Goal: Task Accomplishment & Management: Use online tool/utility

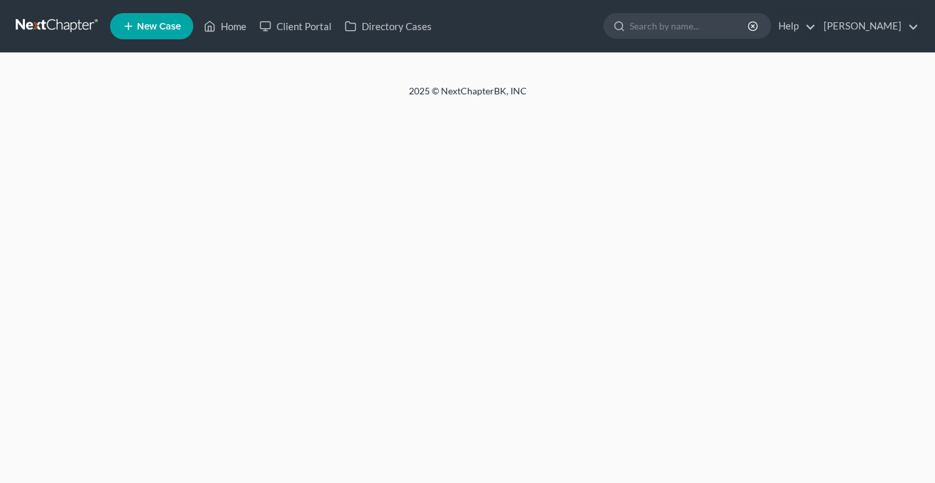
select select "18"
select select "0"
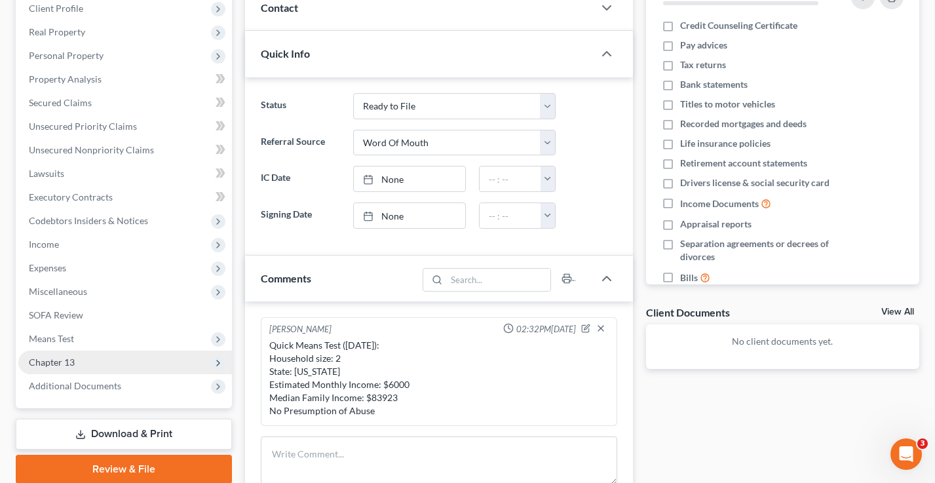
click at [89, 358] on span "Chapter 13" at bounding box center [125, 362] width 214 height 24
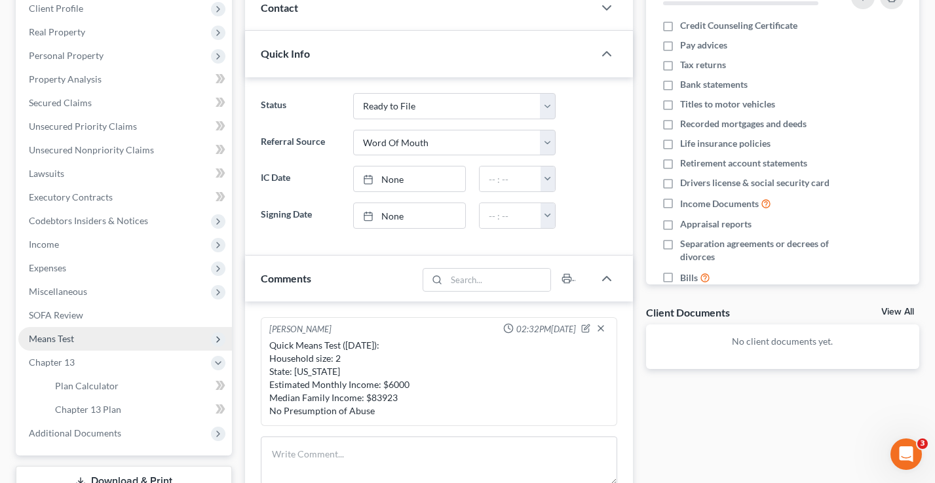
click at [87, 335] on span "Means Test" at bounding box center [125, 339] width 214 height 24
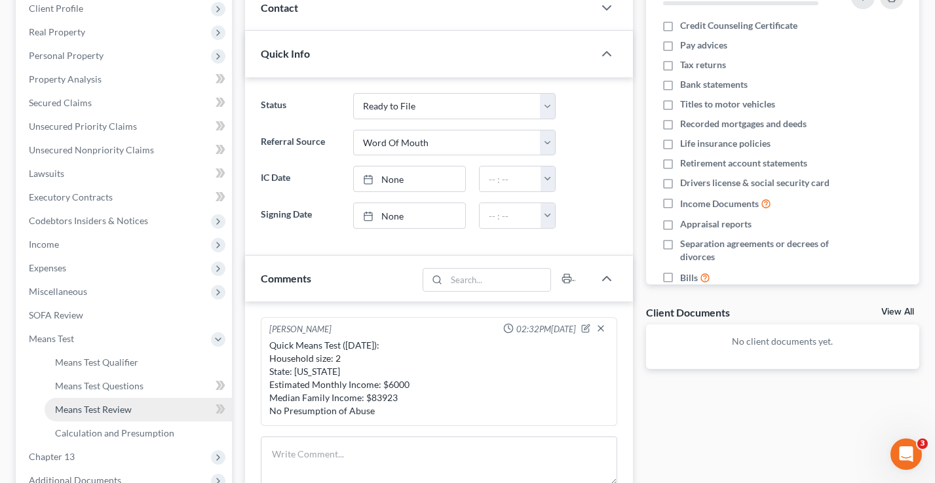
click at [117, 409] on span "Means Test Review" at bounding box center [93, 408] width 77 height 11
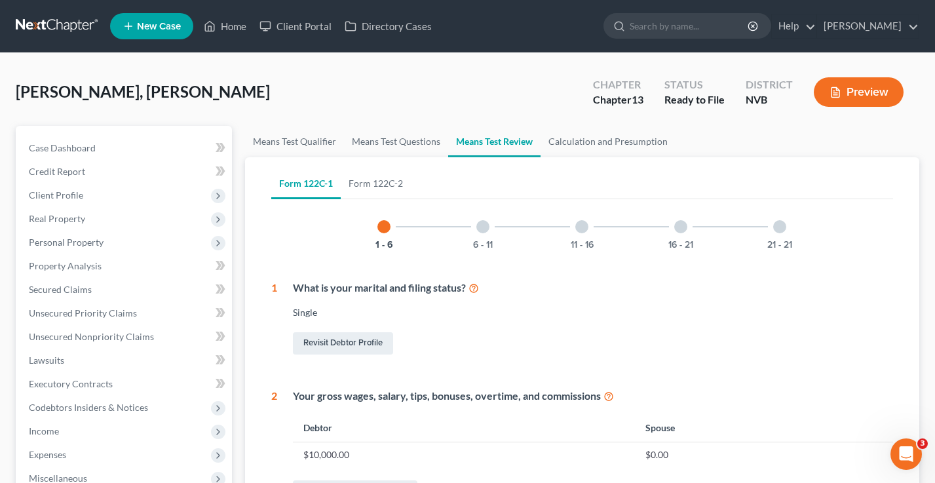
click at [772, 223] on div "21 - 21" at bounding box center [779, 226] width 45 height 45
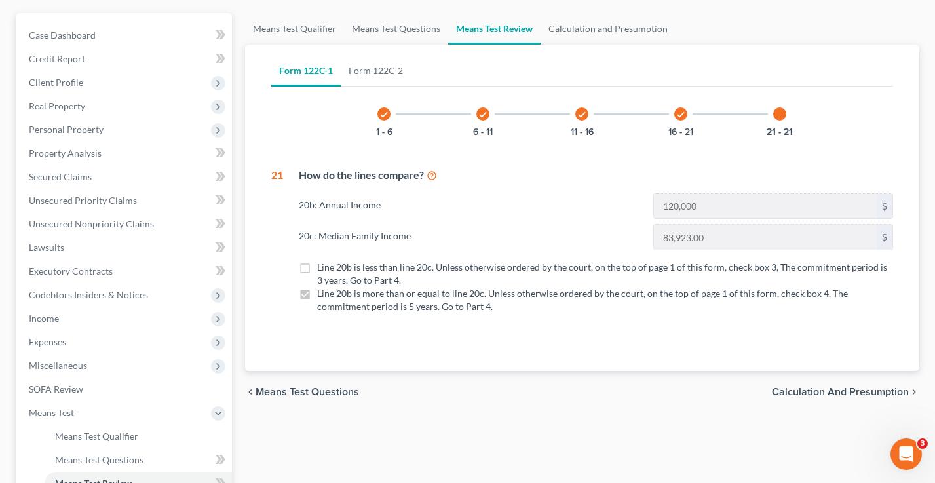
scroll to position [126, 0]
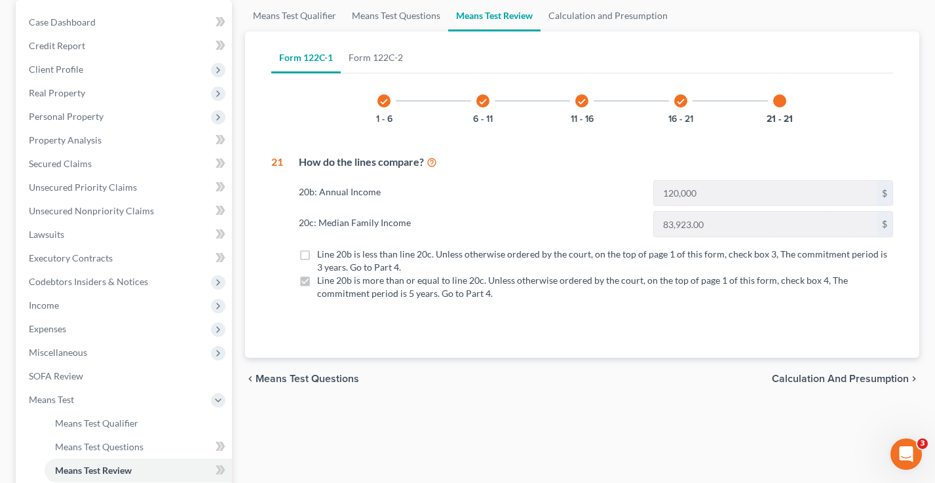
click at [317, 254] on label "Line 20b is less than line 20c. Unless otherwise ordered by the court, on the t…" at bounding box center [605, 261] width 576 height 26
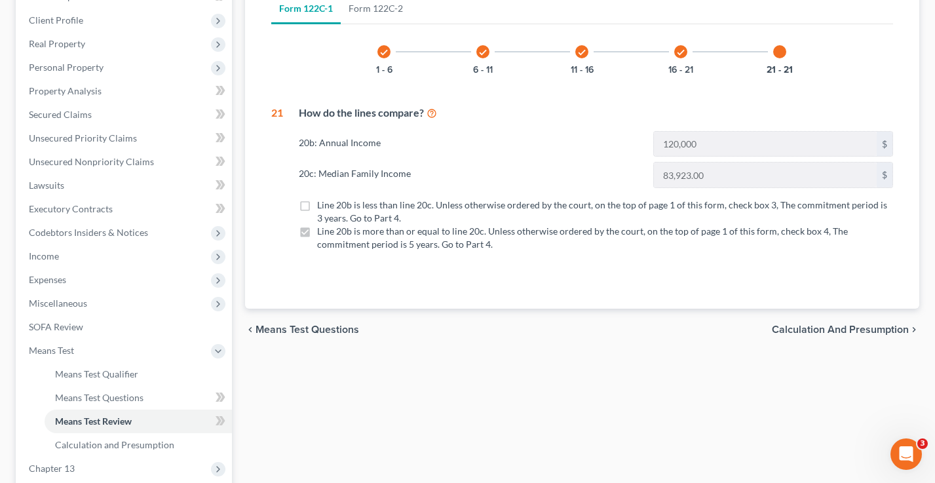
scroll to position [77, 0]
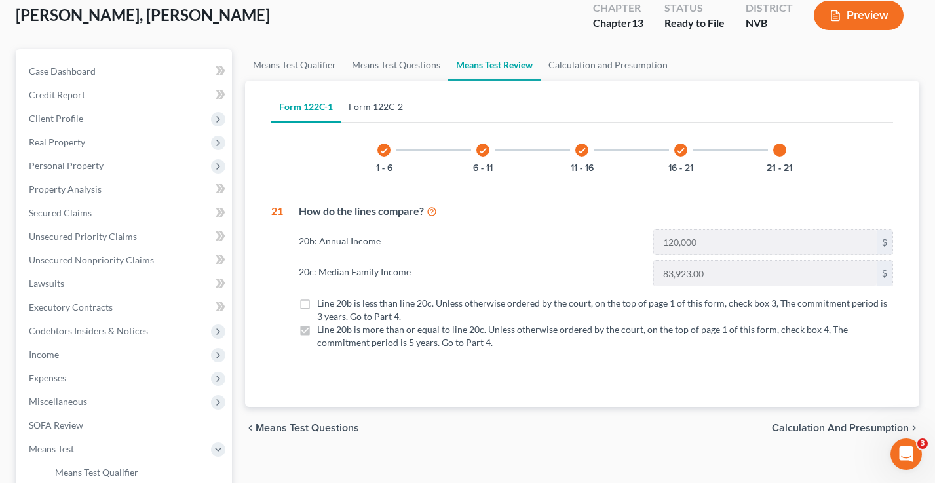
click at [377, 107] on link "Form 122C-2" at bounding box center [376, 106] width 70 height 31
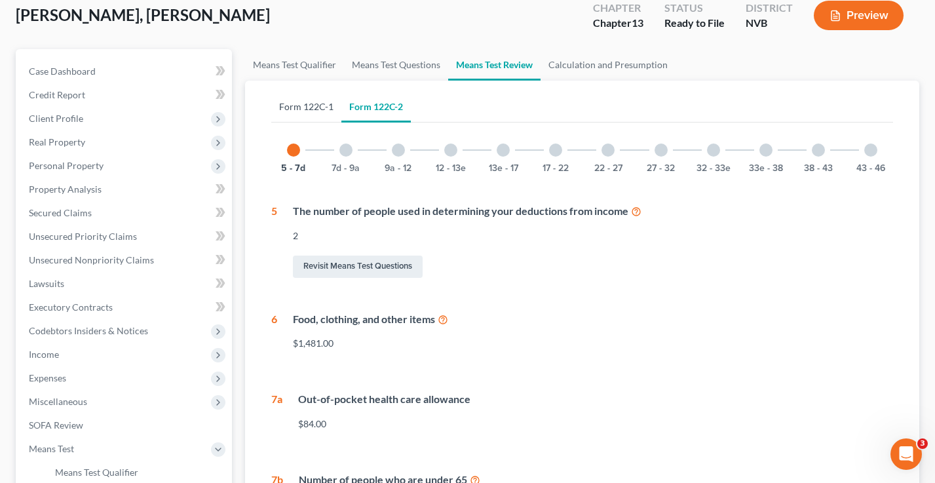
click at [321, 112] on link "Form 122C-1" at bounding box center [306, 106] width 70 height 31
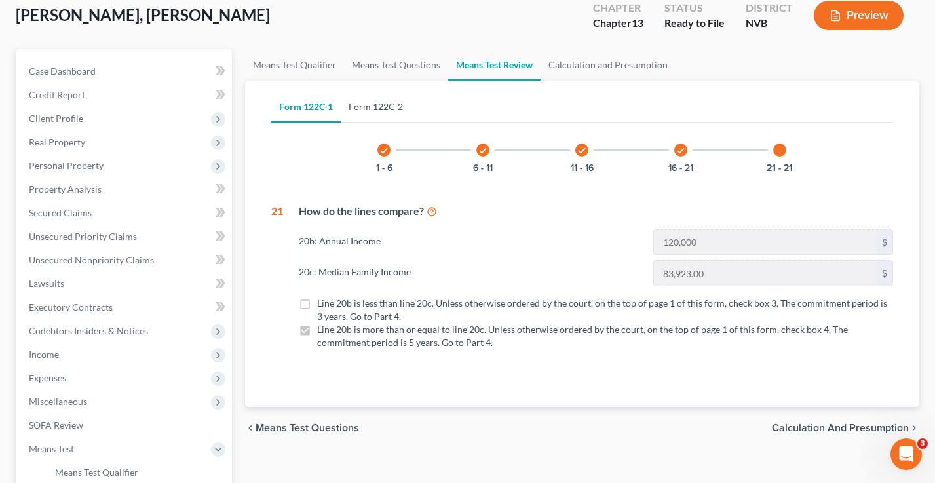
click at [381, 109] on link "Form 122C-2" at bounding box center [376, 106] width 70 height 31
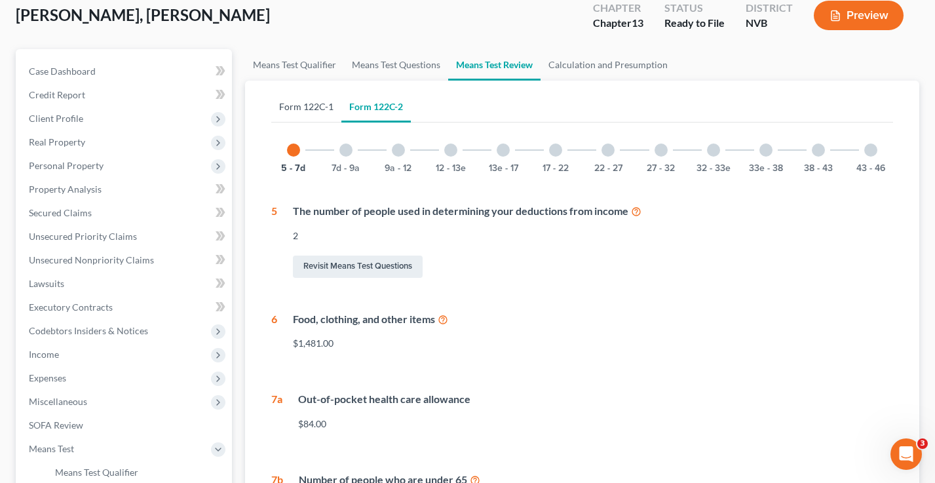
click at [301, 100] on link "Form 122C-1" at bounding box center [306, 106] width 70 height 31
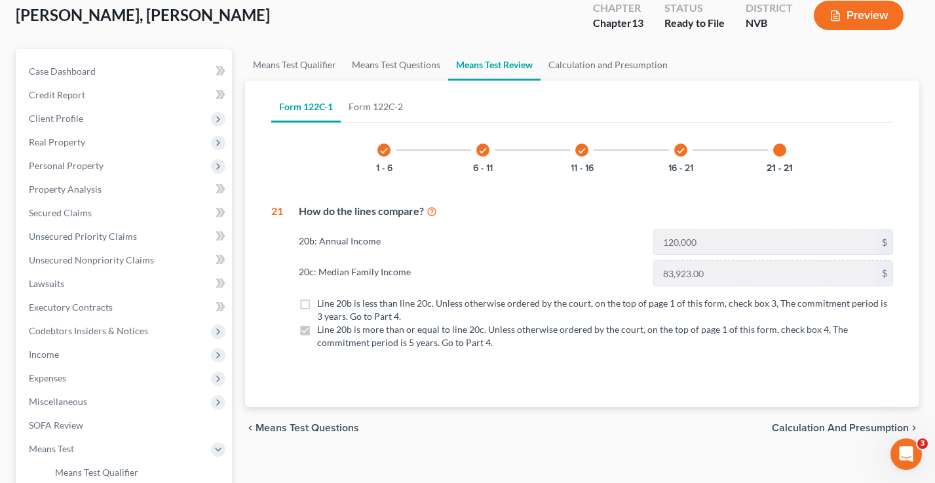
click at [386, 147] on icon "check" at bounding box center [383, 150] width 9 height 9
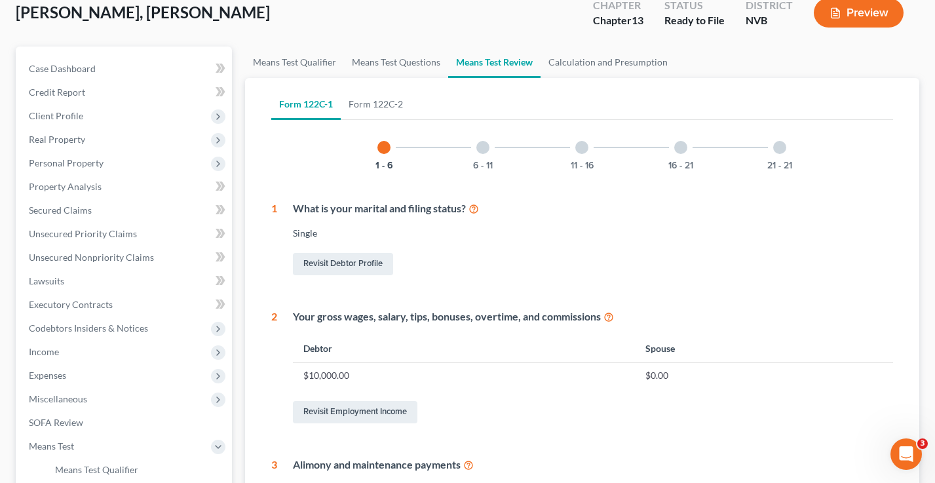
scroll to position [0, 0]
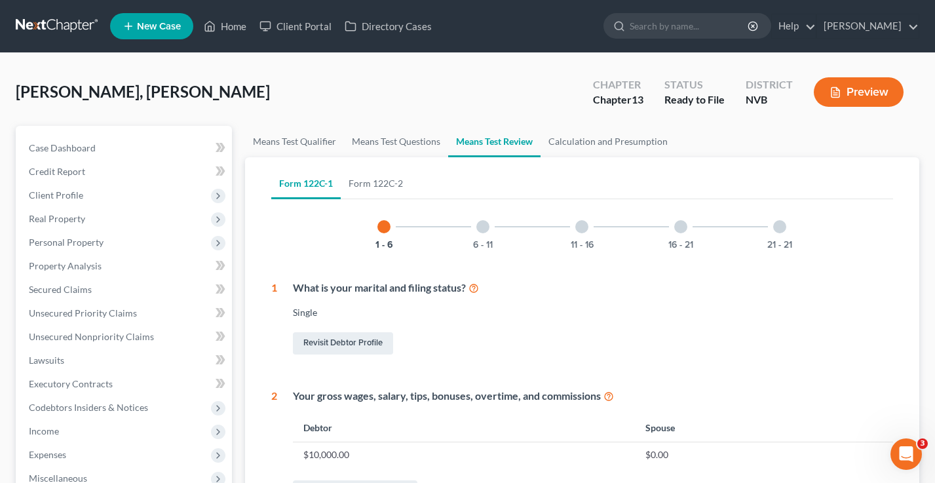
click at [484, 227] on div at bounding box center [482, 226] width 13 height 13
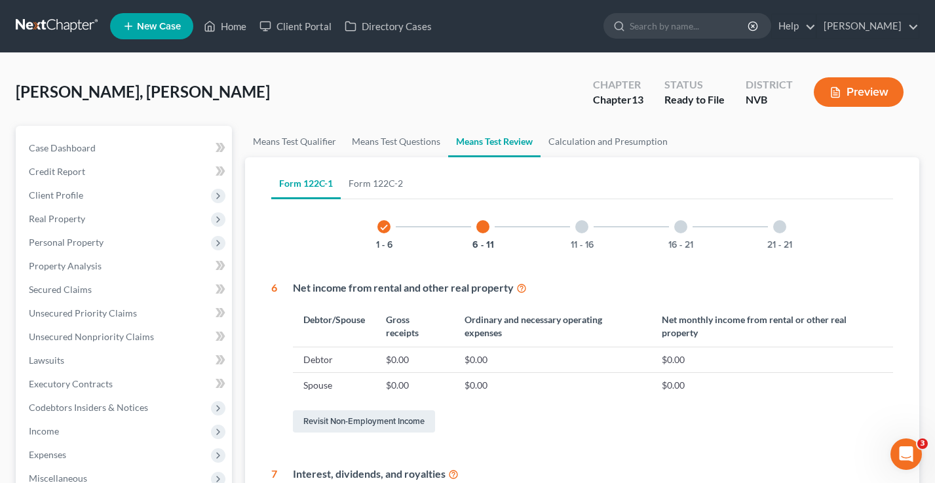
click at [585, 224] on div at bounding box center [581, 226] width 13 height 13
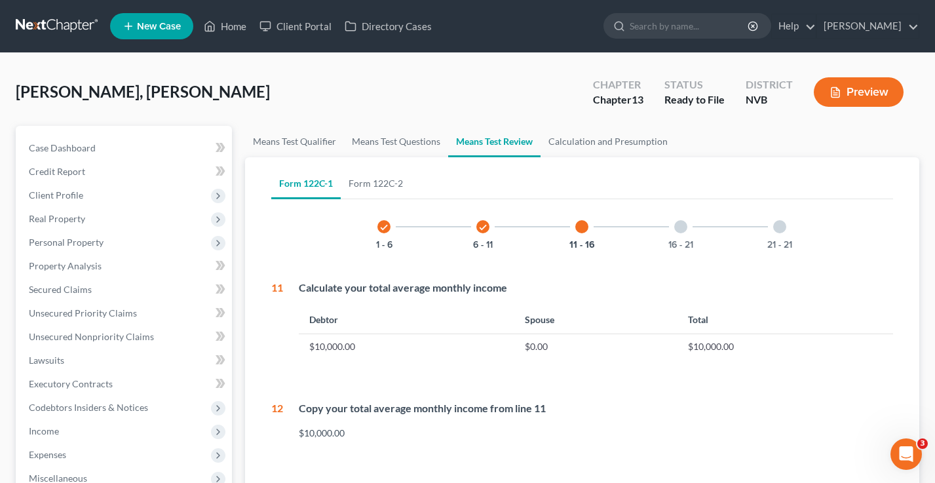
click at [669, 225] on div "16 - 21" at bounding box center [680, 226] width 45 height 45
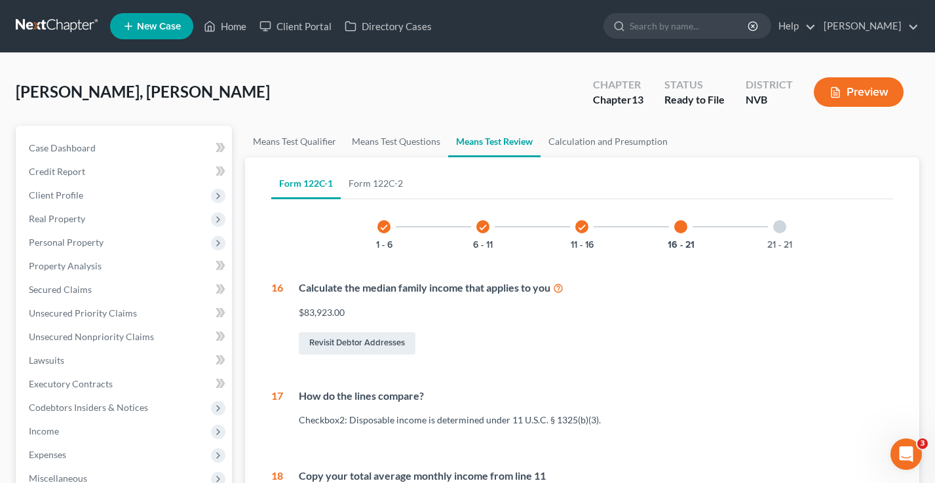
click at [771, 230] on div "21 - 21" at bounding box center [779, 226] width 45 height 45
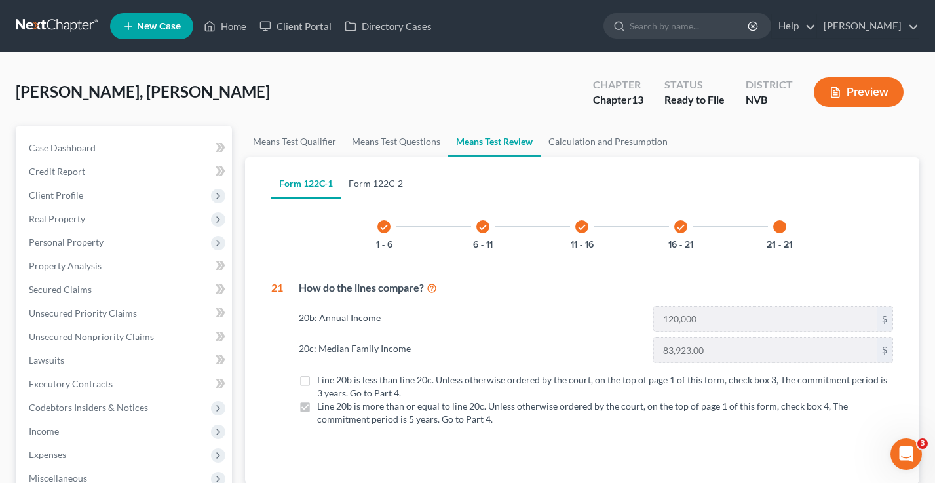
click at [376, 182] on link "Form 122C-2" at bounding box center [376, 183] width 70 height 31
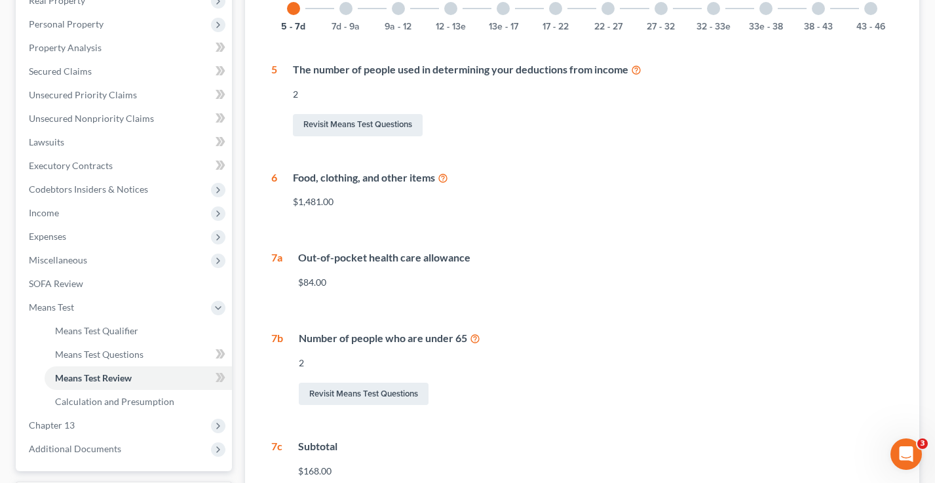
scroll to position [94, 0]
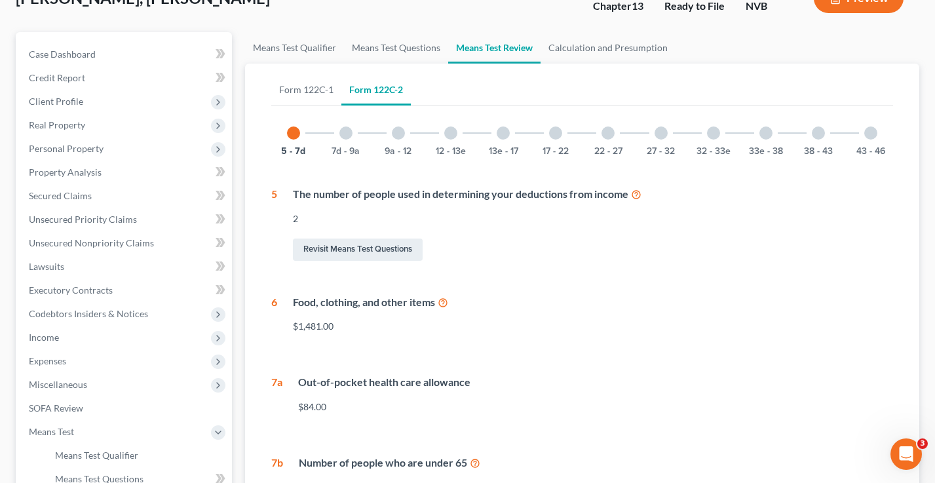
drag, startPoint x: 346, startPoint y: 134, endPoint x: 354, endPoint y: 134, distance: 7.9
click at [346, 134] on div at bounding box center [345, 132] width 13 height 13
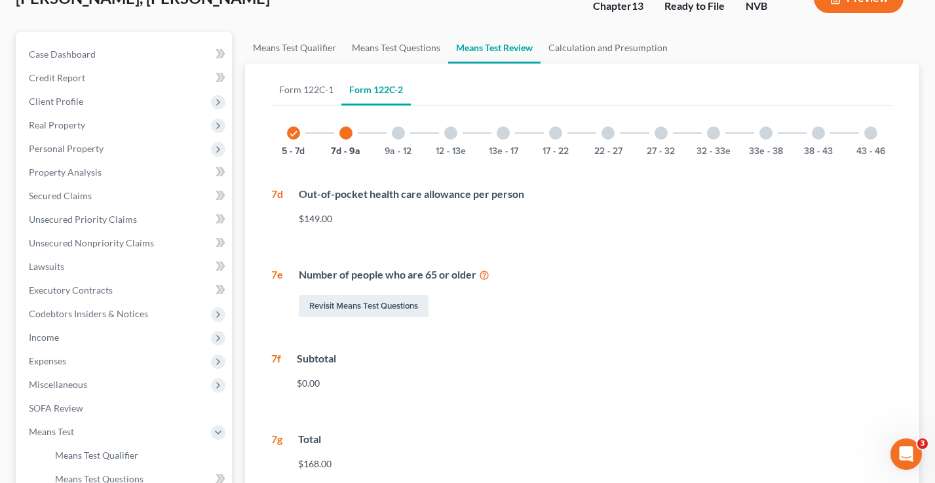
click at [392, 133] on div at bounding box center [398, 132] width 13 height 13
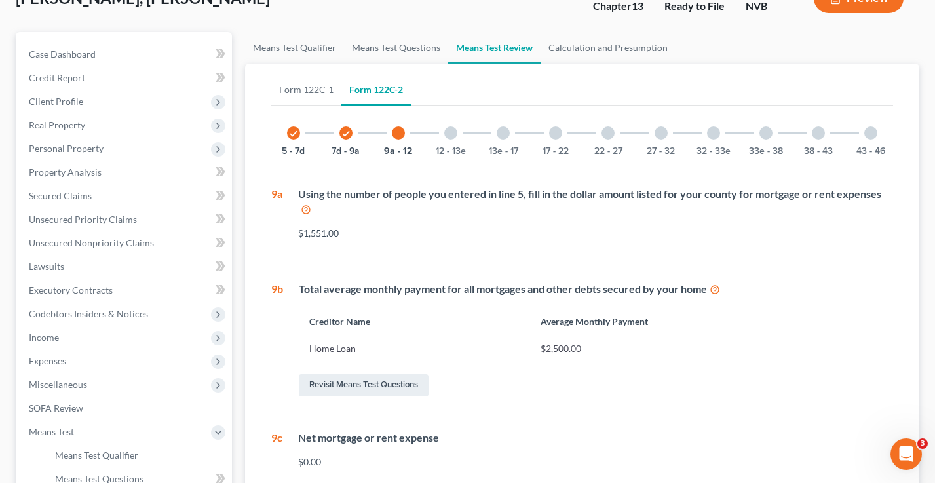
drag, startPoint x: 446, startPoint y: 132, endPoint x: 472, endPoint y: 130, distance: 26.2
click at [446, 132] on div at bounding box center [450, 132] width 13 height 13
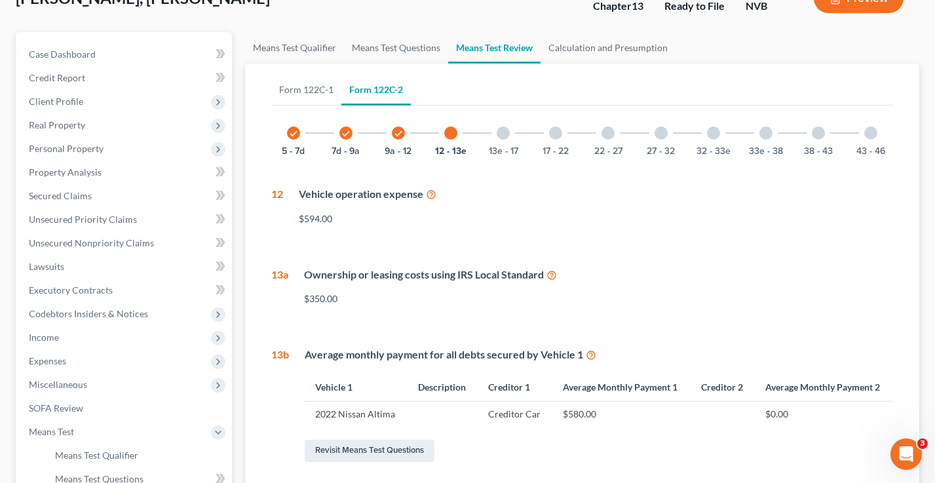
click at [498, 130] on div at bounding box center [502, 132] width 13 height 13
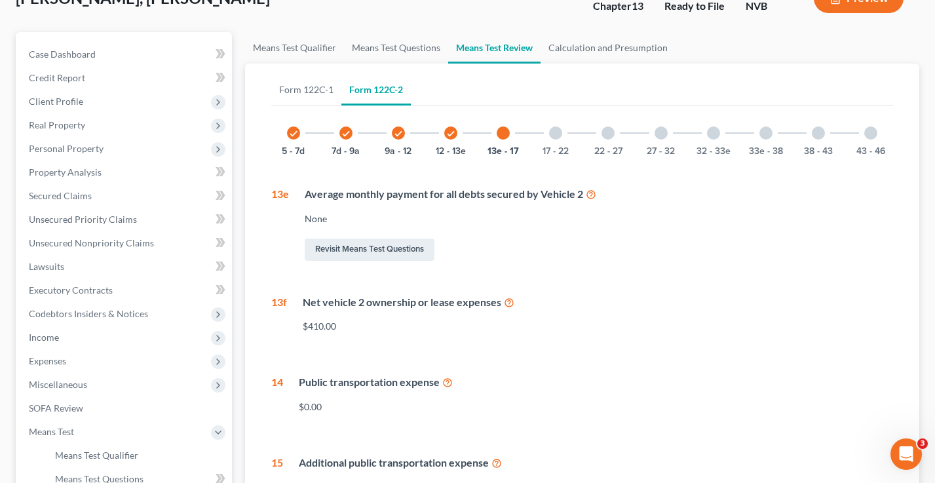
click at [557, 132] on div at bounding box center [555, 132] width 13 height 13
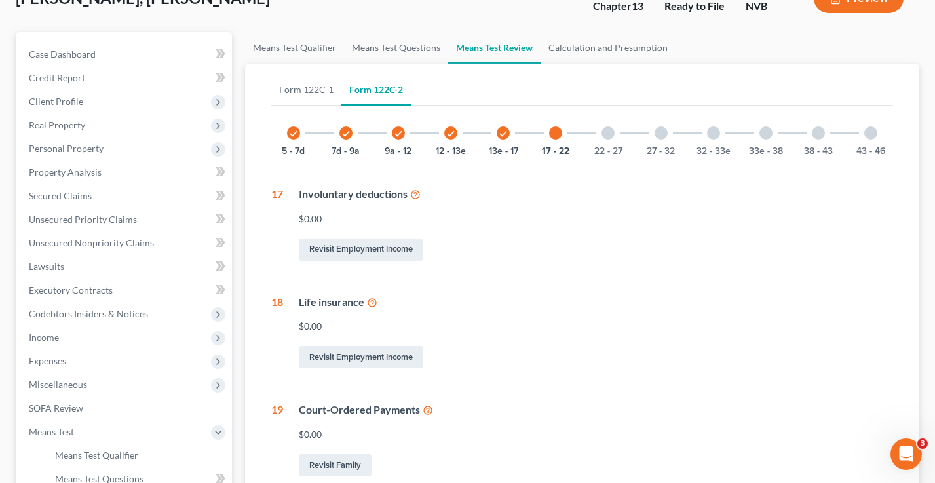
click at [610, 133] on div at bounding box center [607, 132] width 13 height 13
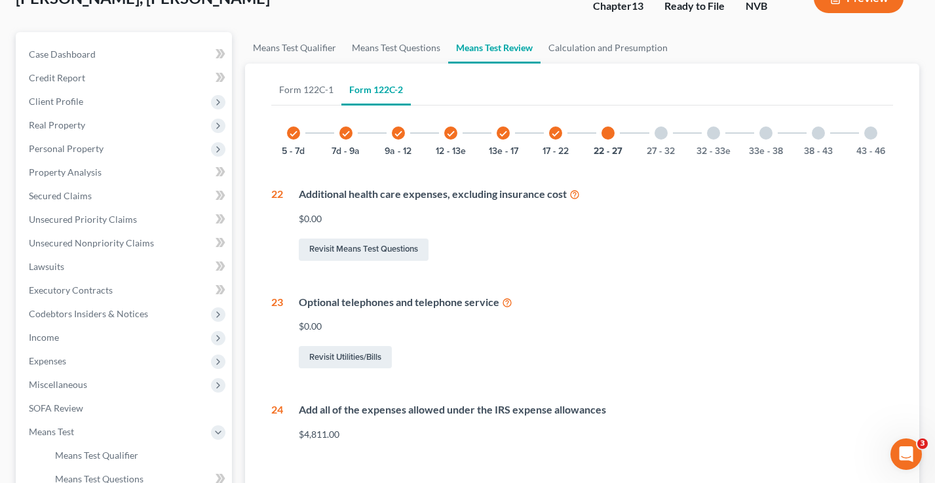
click at [667, 132] on div at bounding box center [660, 132] width 13 height 13
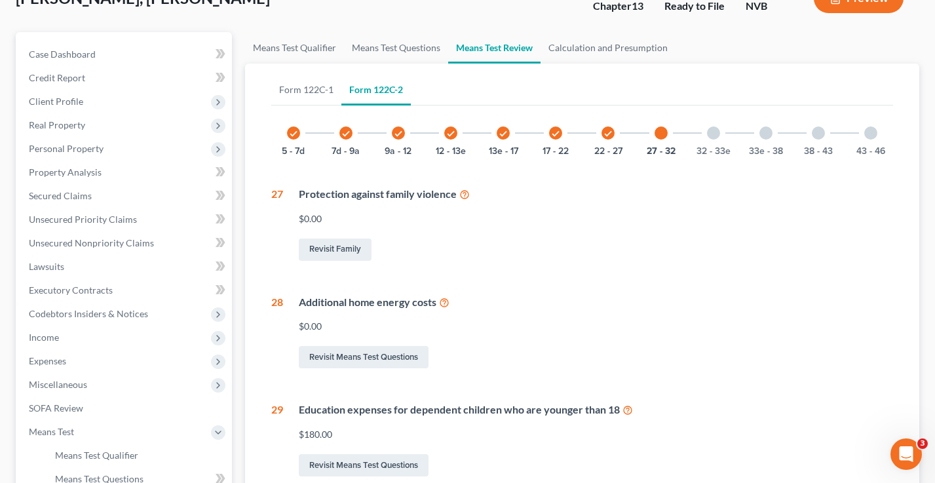
click at [702, 133] on div "32 - 33e" at bounding box center [713, 133] width 45 height 45
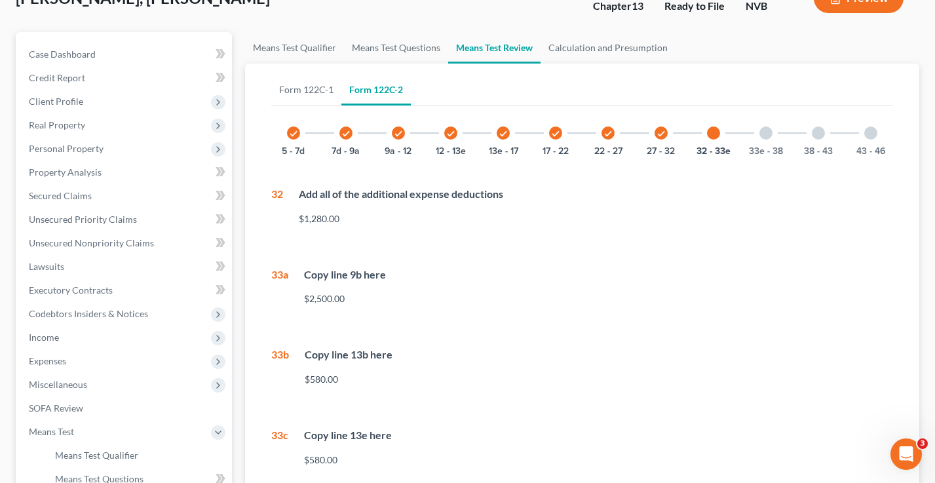
click at [767, 136] on div at bounding box center [765, 132] width 13 height 13
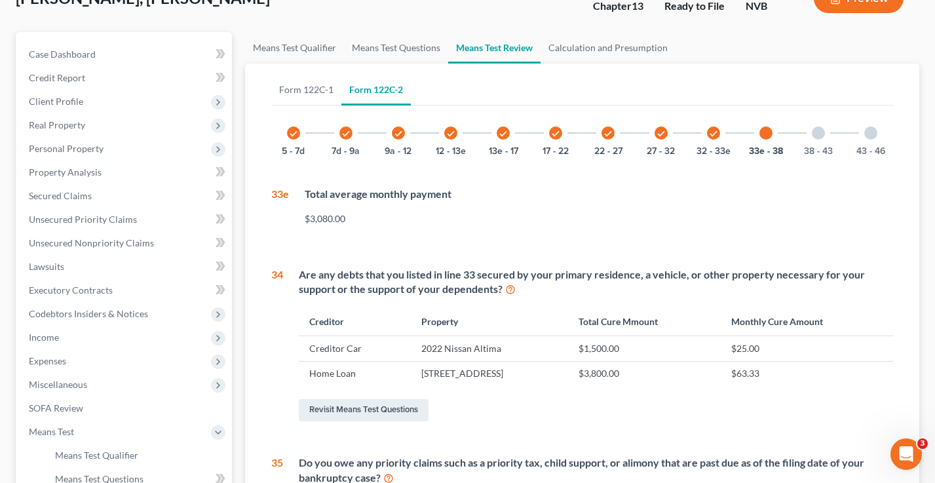
click at [820, 138] on div at bounding box center [818, 132] width 13 height 13
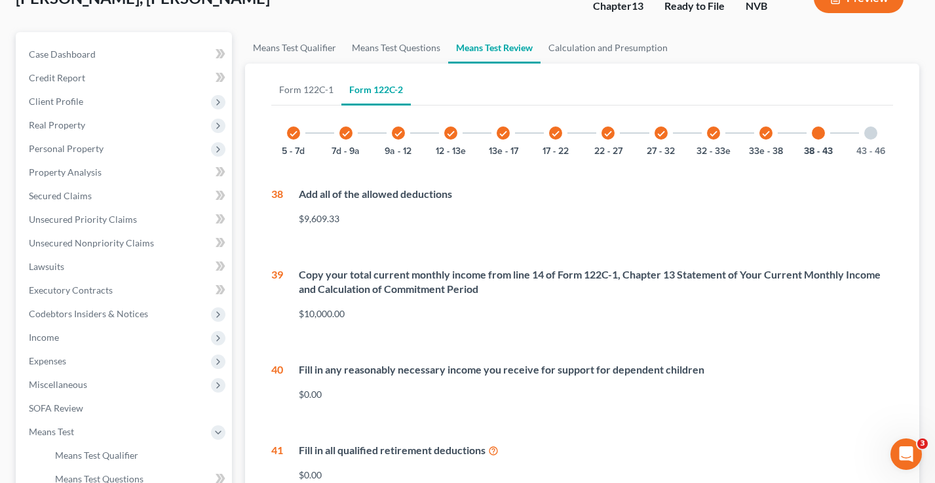
click at [865, 132] on div at bounding box center [870, 132] width 13 height 13
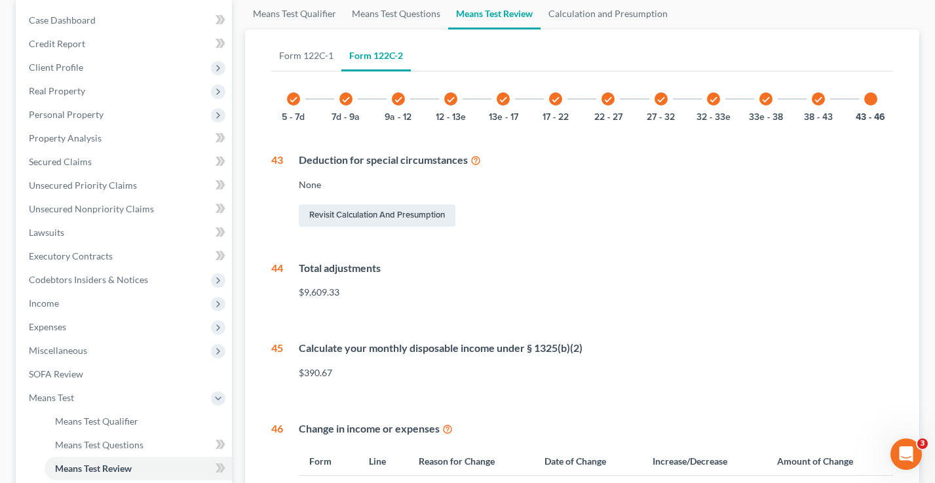
scroll to position [106, 0]
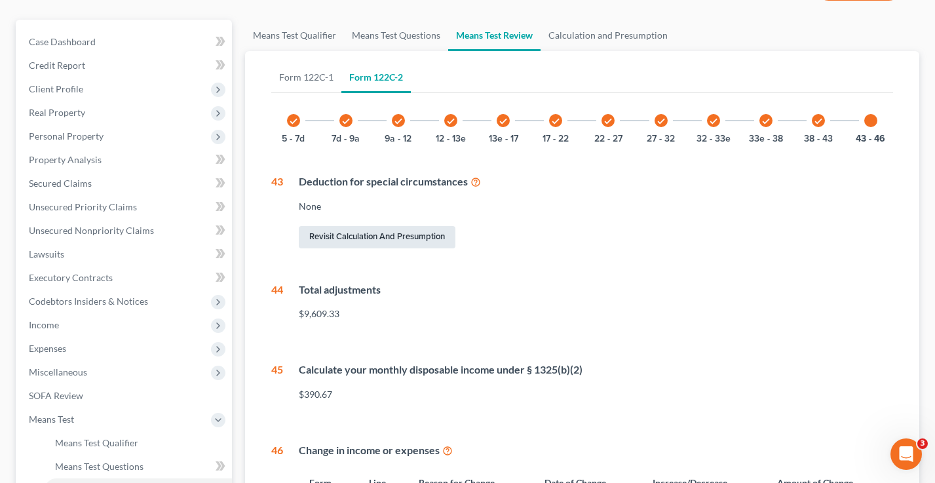
click at [354, 238] on link "Revisit Calculation and Presumption" at bounding box center [377, 237] width 157 height 22
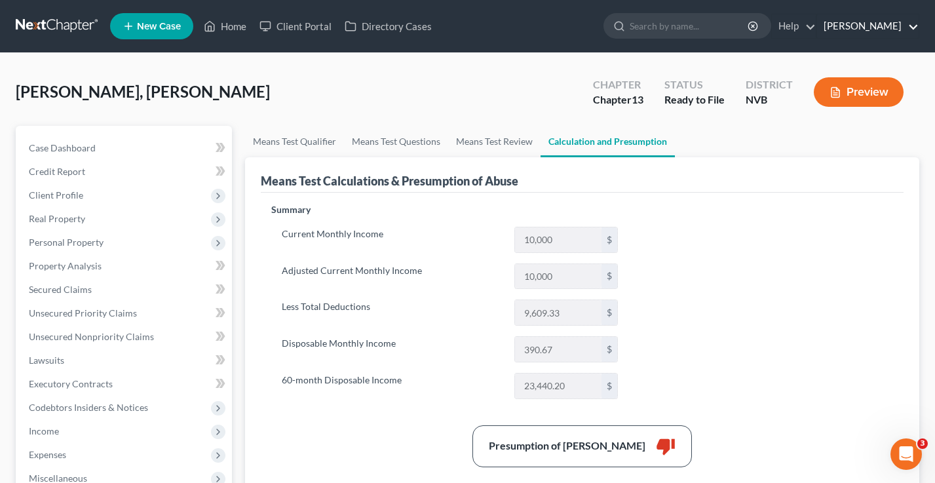
click at [872, 35] on link "Dan Riggs" at bounding box center [868, 26] width 102 height 24
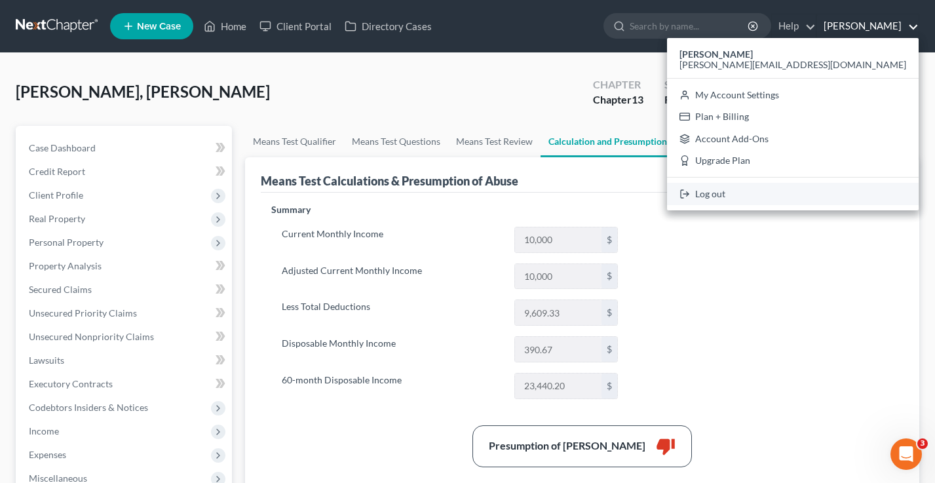
click at [857, 190] on link "Log out" at bounding box center [793, 194] width 252 height 22
